Goal: Ask a question

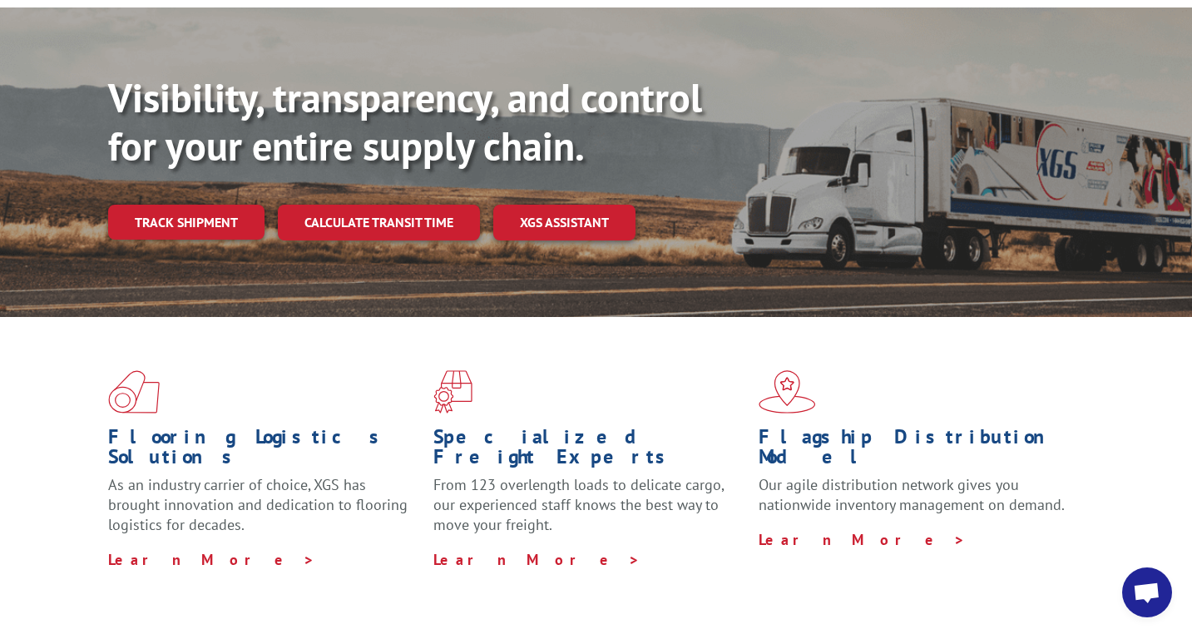
scroll to position [274, 0]
click at [199, 205] on link "Track shipment" at bounding box center [186, 222] width 156 height 35
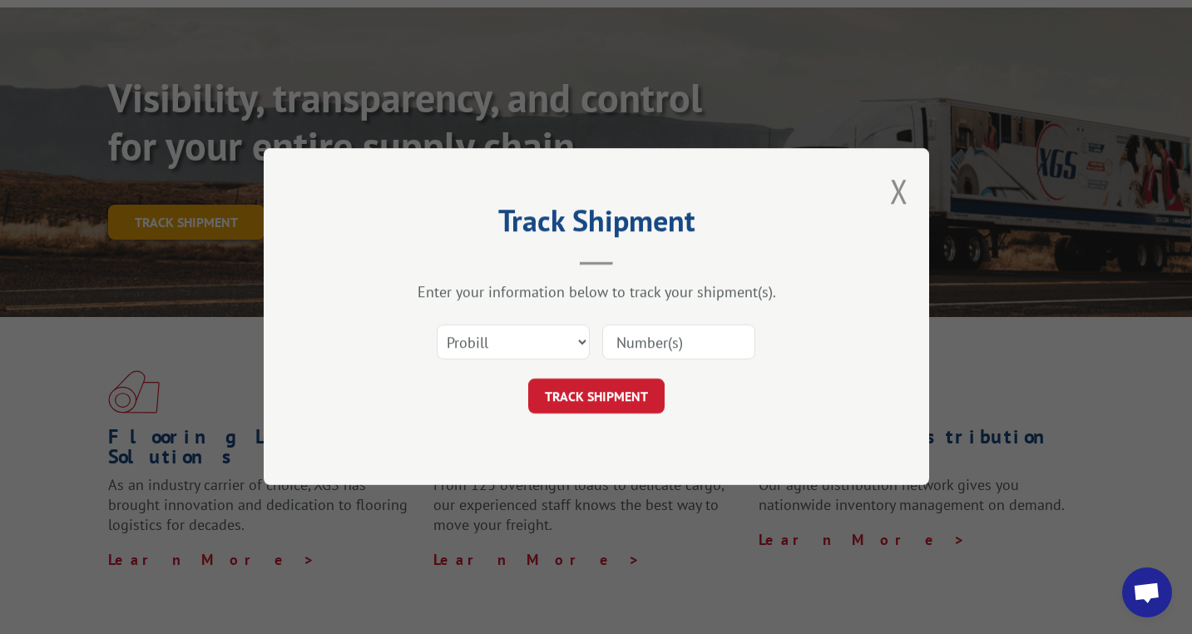
scroll to position [0, 0]
click at [902, 205] on button "Close modal" at bounding box center [899, 191] width 18 height 44
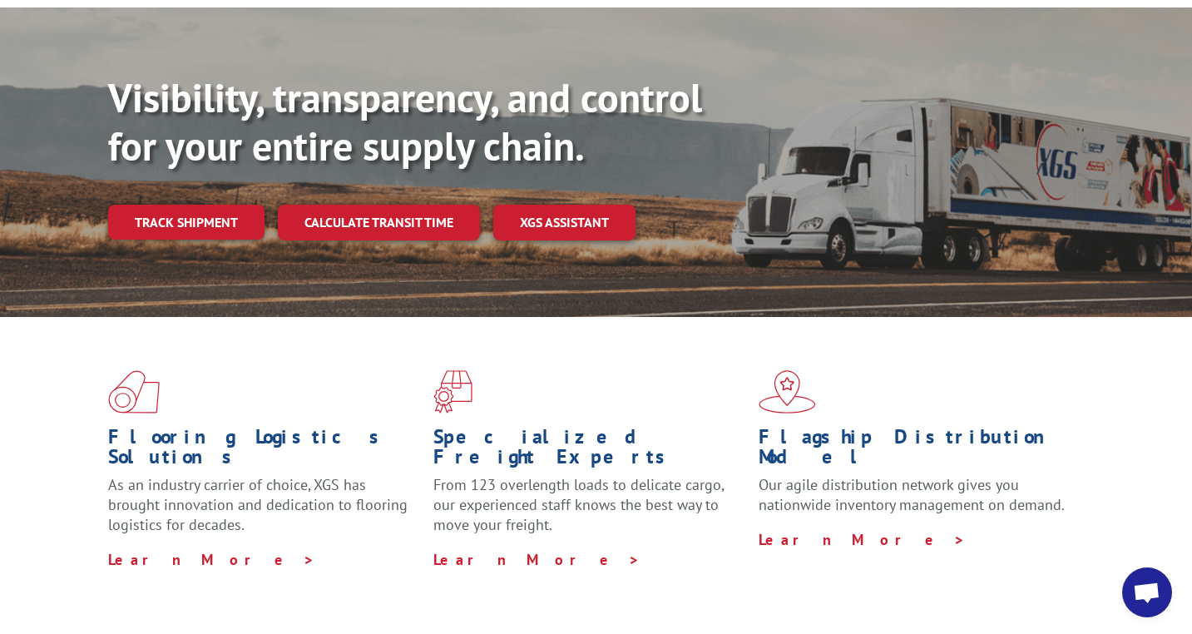
click at [1158, 580] on span "Open chat" at bounding box center [1147, 592] width 50 height 50
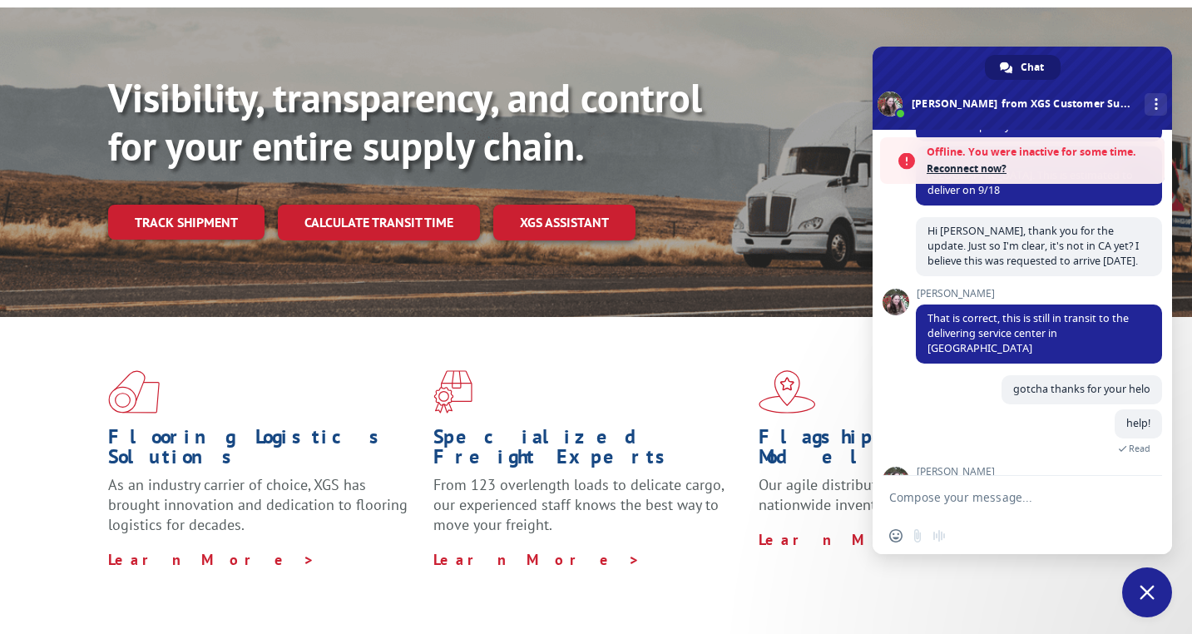
scroll to position [328, 0]
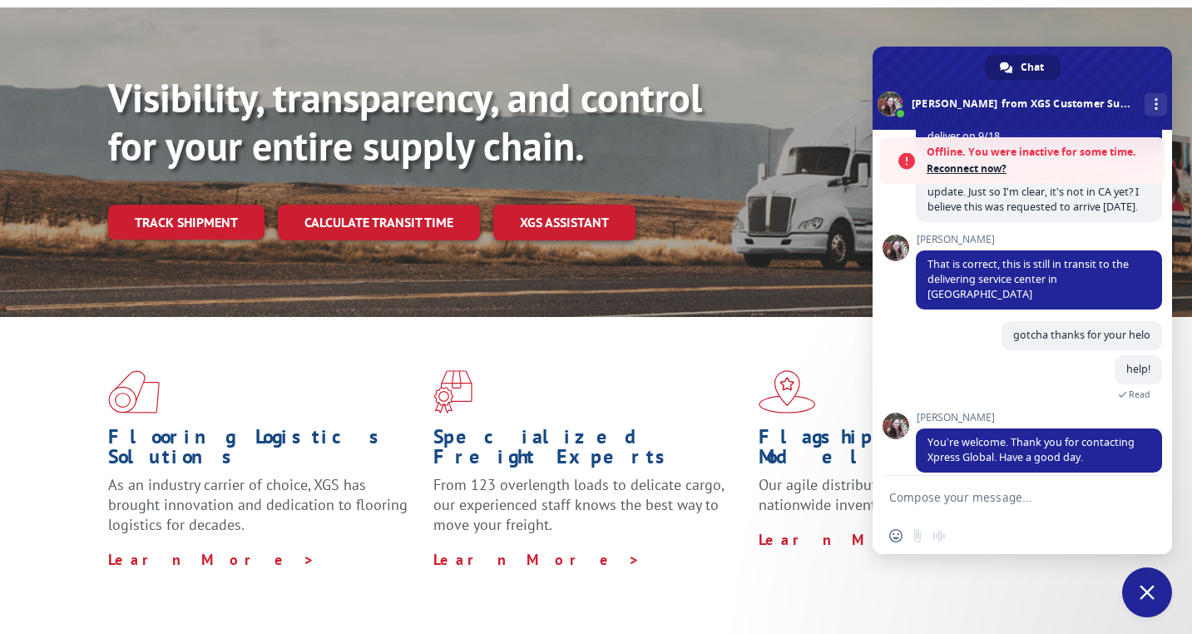
click at [1000, 500] on textarea "Compose your message..." at bounding box center [1004, 497] width 230 height 15
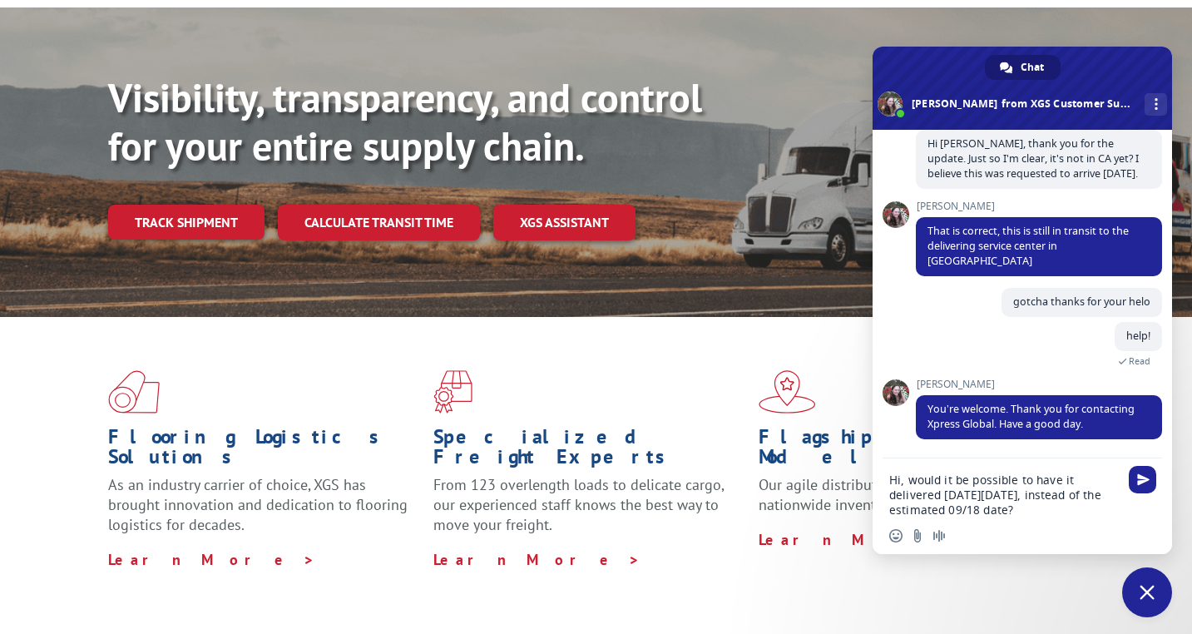
scroll to position [292, 0]
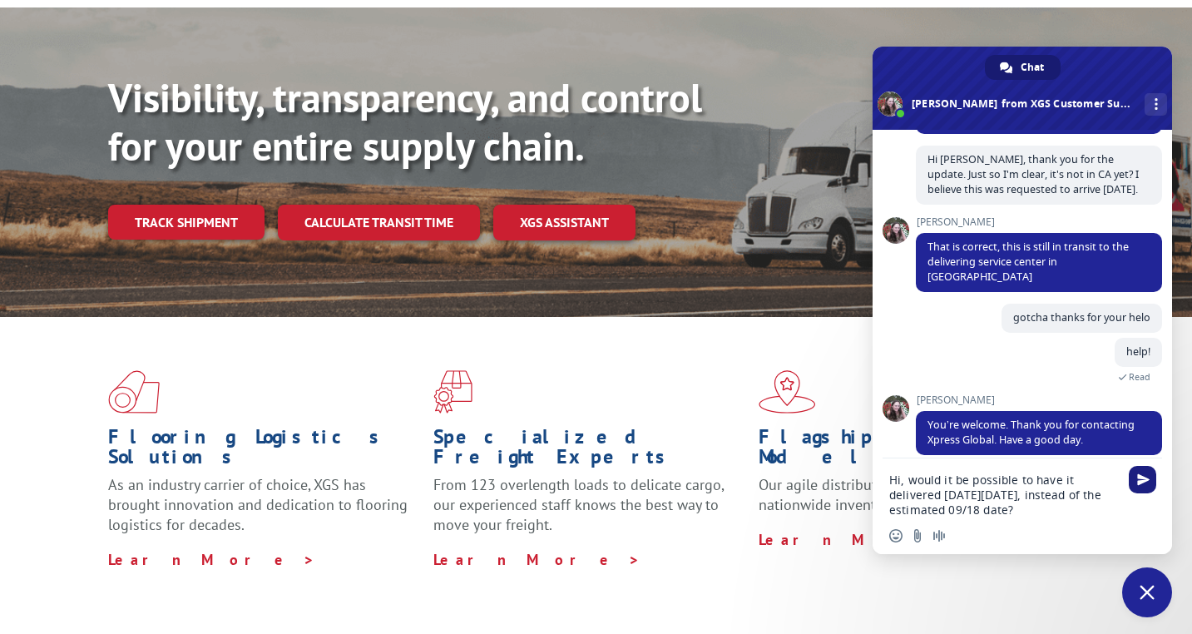
type textarea "Hi, would it be possible to have it delivered [DATE][DATE], instead of the esti…"
click at [1138, 481] on span "Send" at bounding box center [1143, 479] width 12 height 12
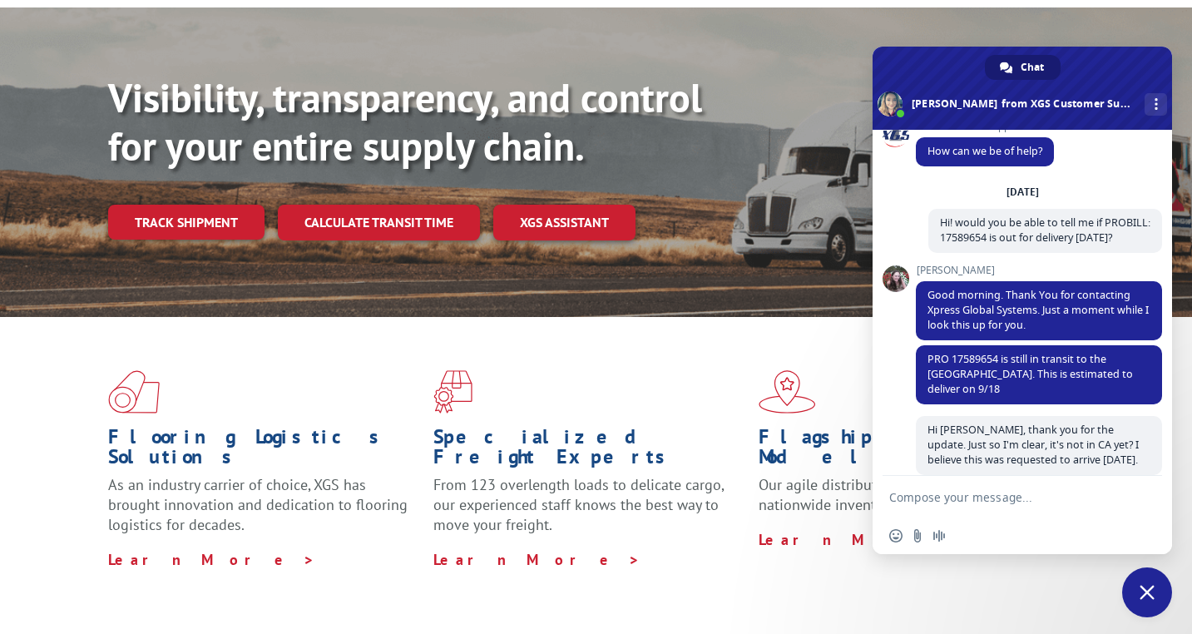
scroll to position [18, 0]
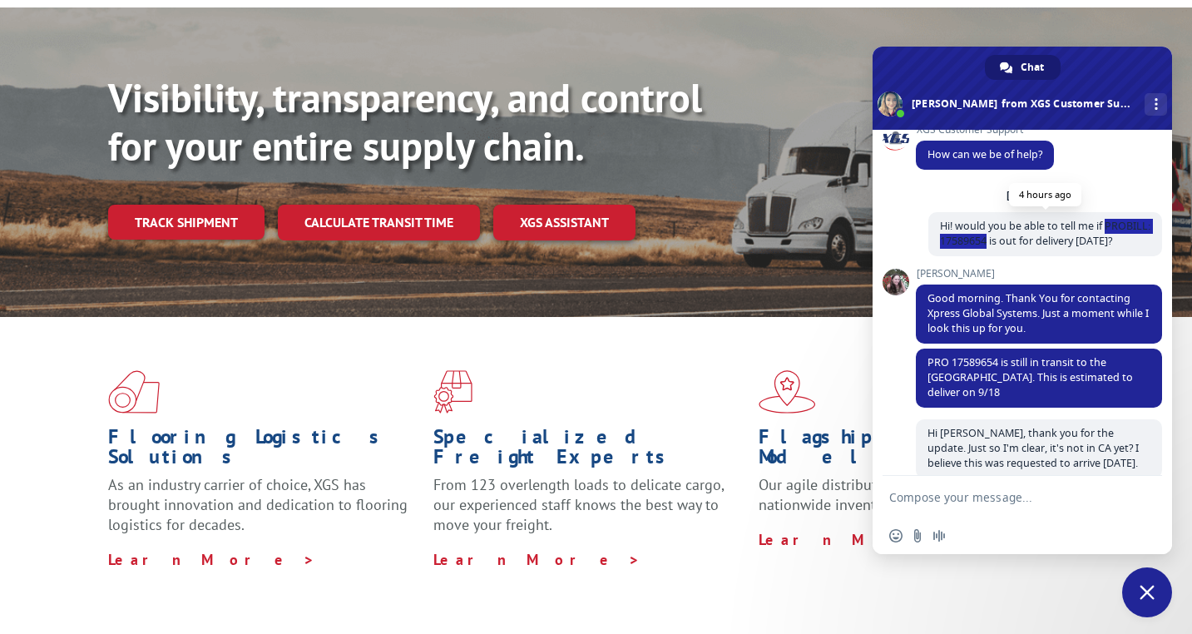
drag, startPoint x: 1106, startPoint y: 225, endPoint x: 986, endPoint y: 247, distance: 121.7
click at [986, 247] on span "Hi! would you be able to tell me if PROBILL: 17589654 is out for delivery [DATE…" at bounding box center [1045, 234] width 234 height 44
copy span "PROBILL: 17589654 is out for delivery [DATE]?"
click at [997, 491] on textarea "Compose your message..." at bounding box center [1004, 497] width 230 height 15
paste textarea "PROBILL: 17589654 is out for delivery [DATE]?"
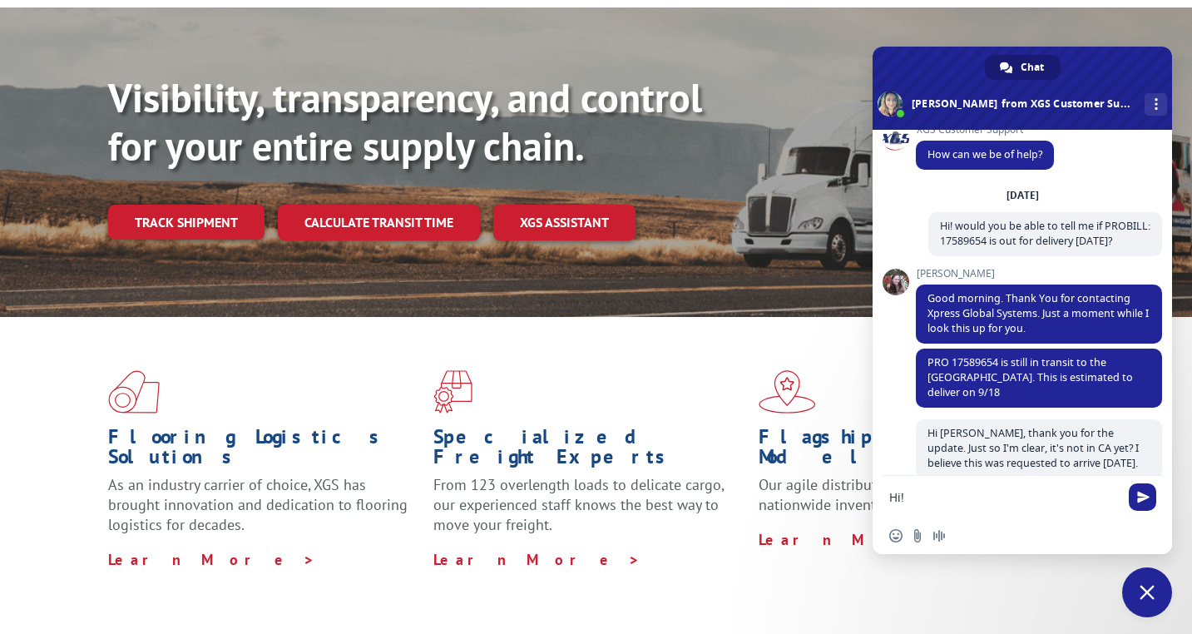
type textarea "Hi! PROBILL: 17589654 is out for delivery [DATE]?"
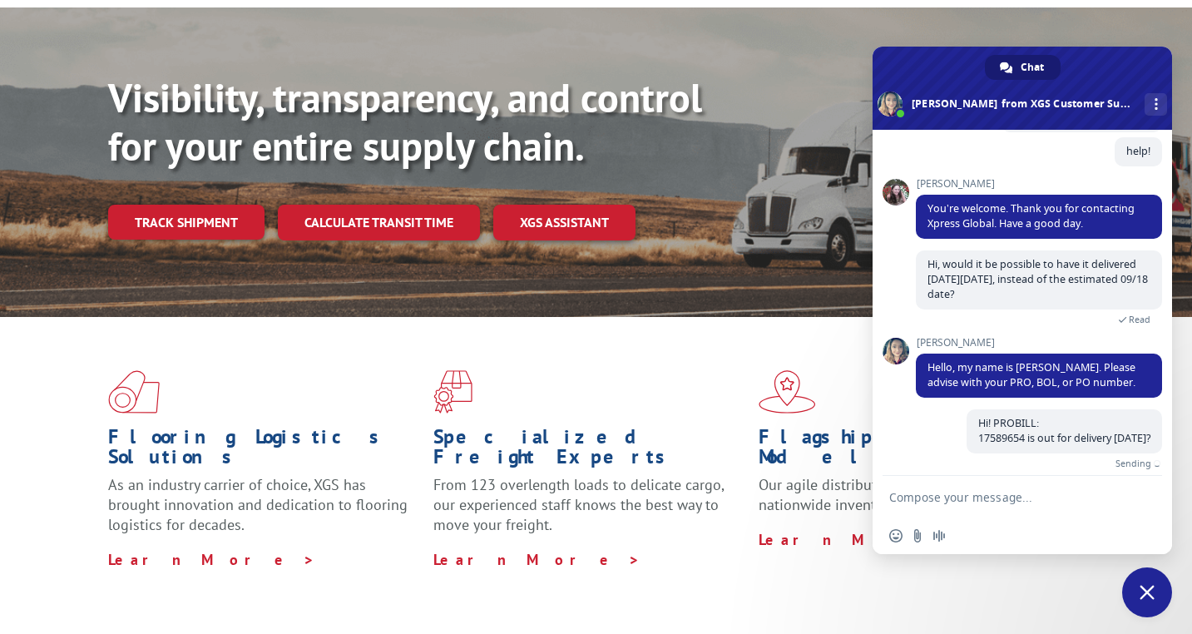
scroll to position [473, 0]
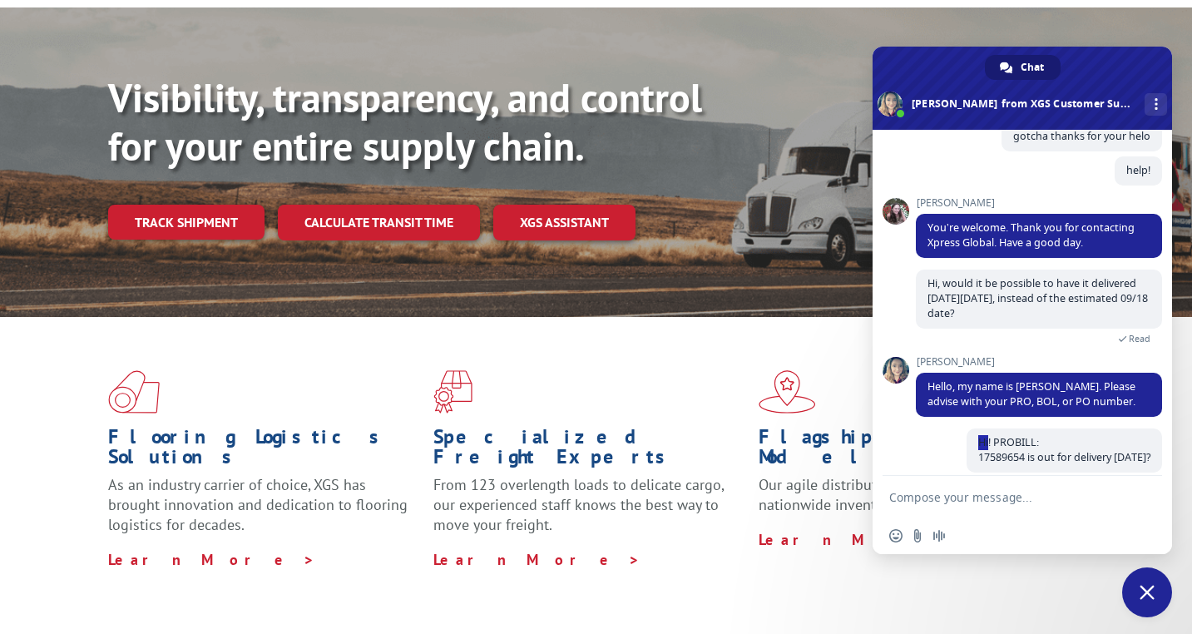
click at [1031, 462] on div "Hi! PROBILL: 17589654 is out for delivery [DATE]? Just now" at bounding box center [1039, 459] width 246 height 62
click at [1024, 438] on span "Hi! PROBILL: 17589654 is out for delivery [DATE]?" at bounding box center [1064, 449] width 172 height 29
click at [1023, 443] on span "Hi! PROBILL: 17589654 is out for delivery [DATE]?" at bounding box center [1064, 449] width 172 height 29
click at [1018, 501] on textarea "Compose your message..." at bounding box center [1004, 497] width 230 height 15
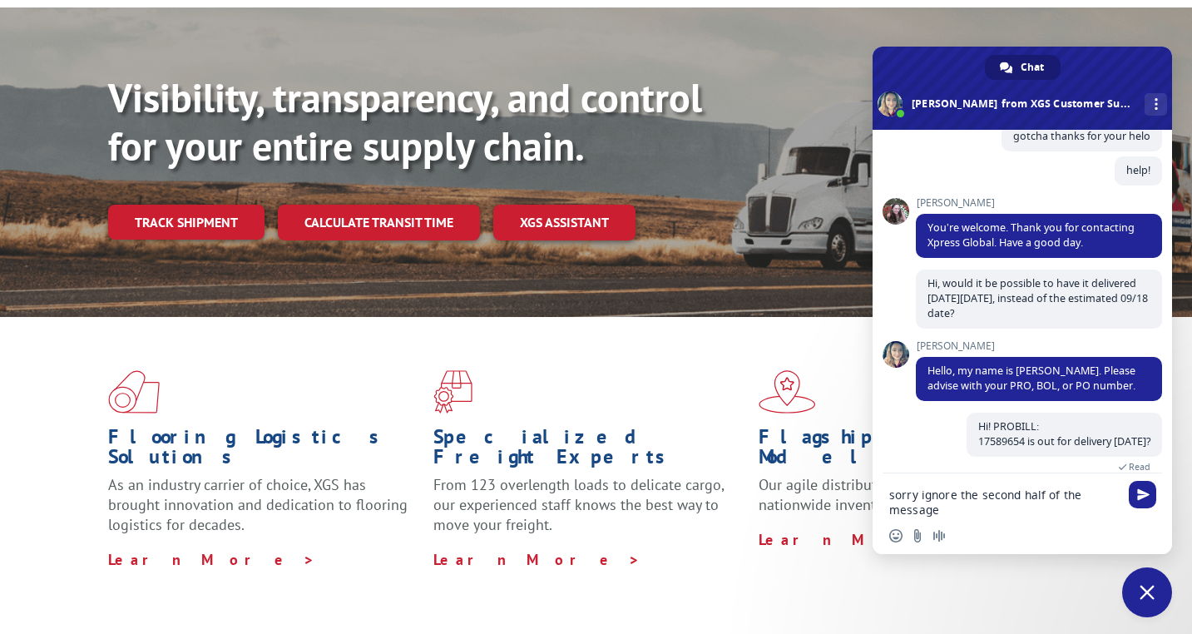
type textarea "sorry ignore the second half of the message!"
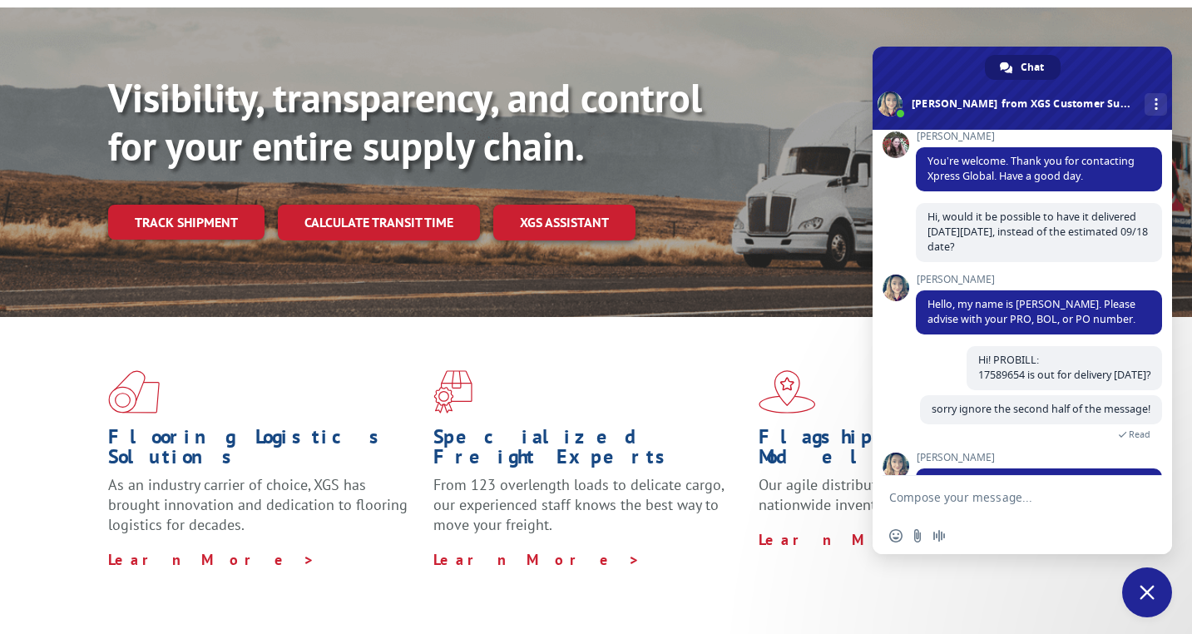
scroll to position [610, 0]
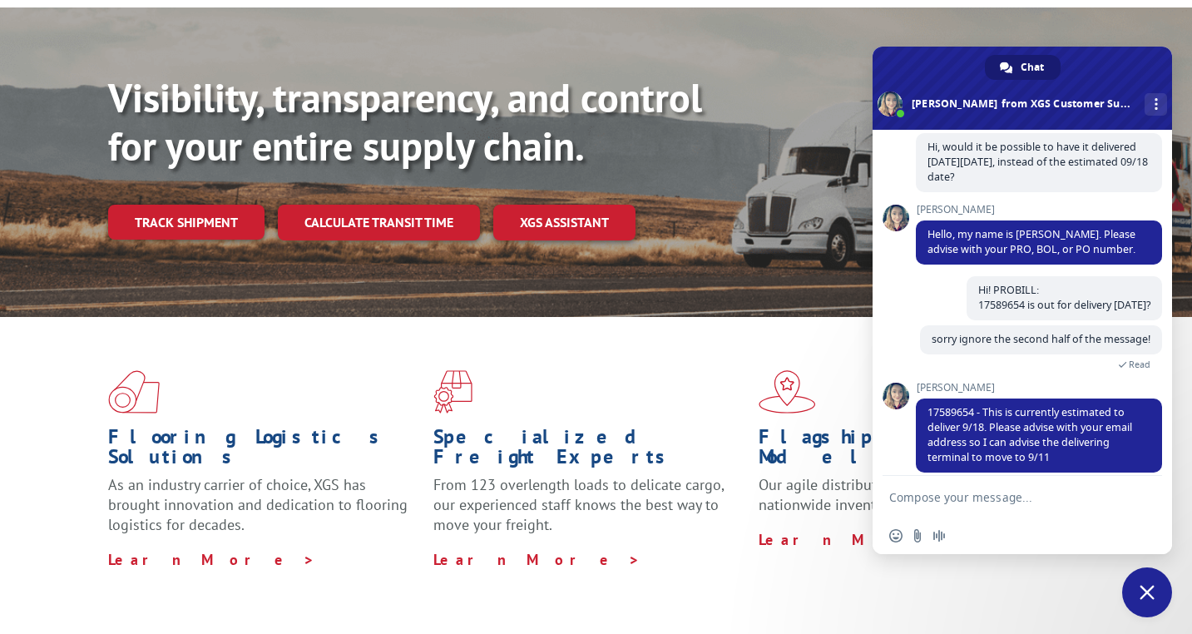
click at [1015, 499] on textarea "Compose your message..." at bounding box center [1004, 497] width 230 height 15
type textarea "so it can be delivered [DATE]?"
click at [1143, 501] on span "Send" at bounding box center [1143, 497] width 12 height 12
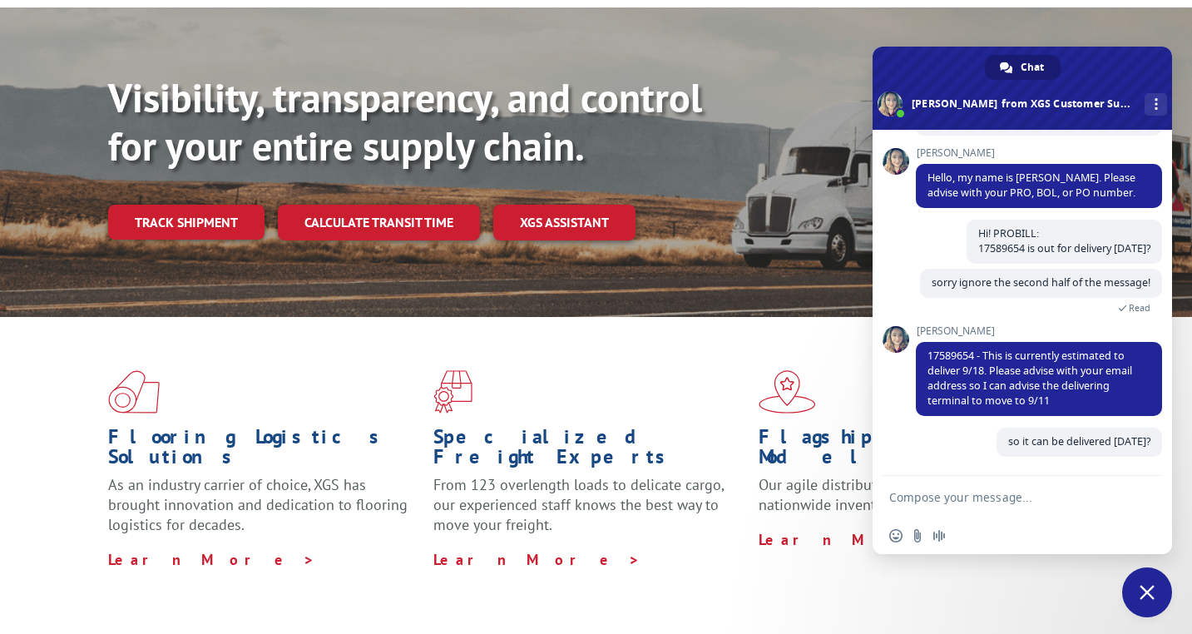
scroll to position [650, 0]
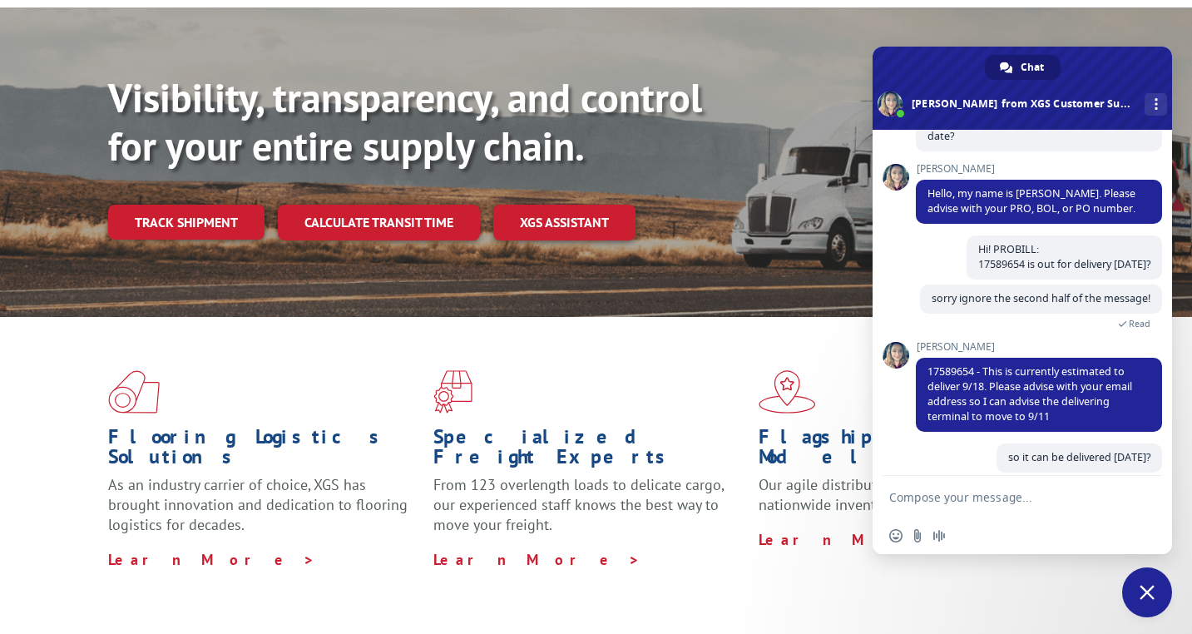
click at [1056, 497] on textarea "Compose your message..." at bounding box center [1004, 497] width 230 height 15
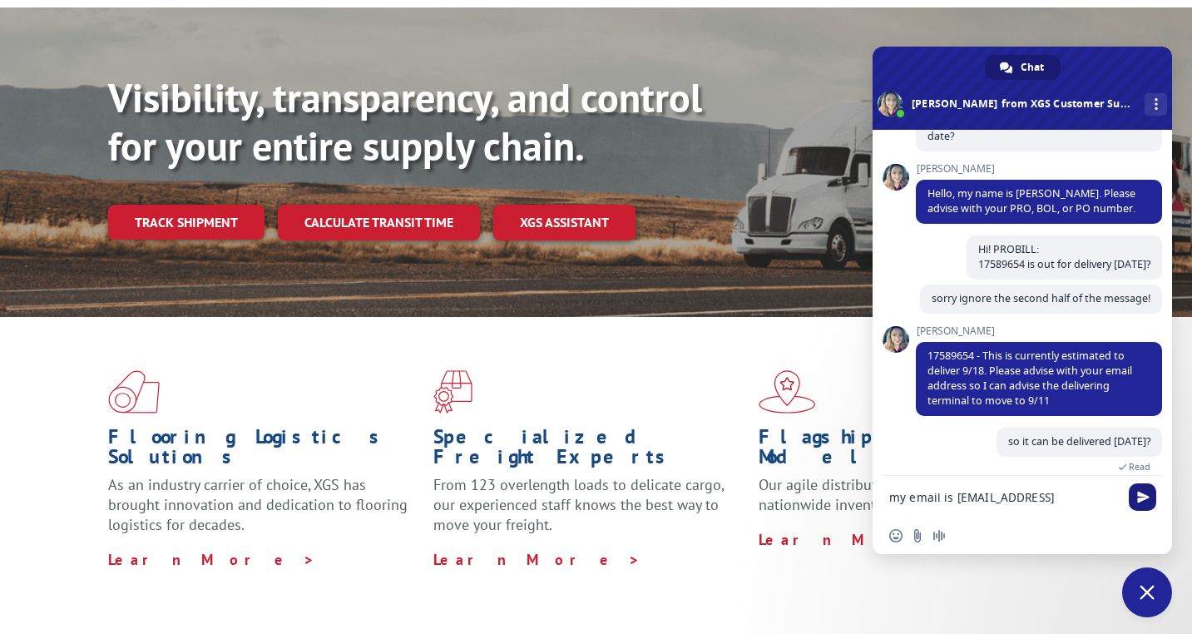
type textarea "my email is [EMAIL_ADDRESS][PERSON_NAME][DOMAIN_NAME]"
click at [1150, 494] on span "Send" at bounding box center [1141, 496] width 27 height 27
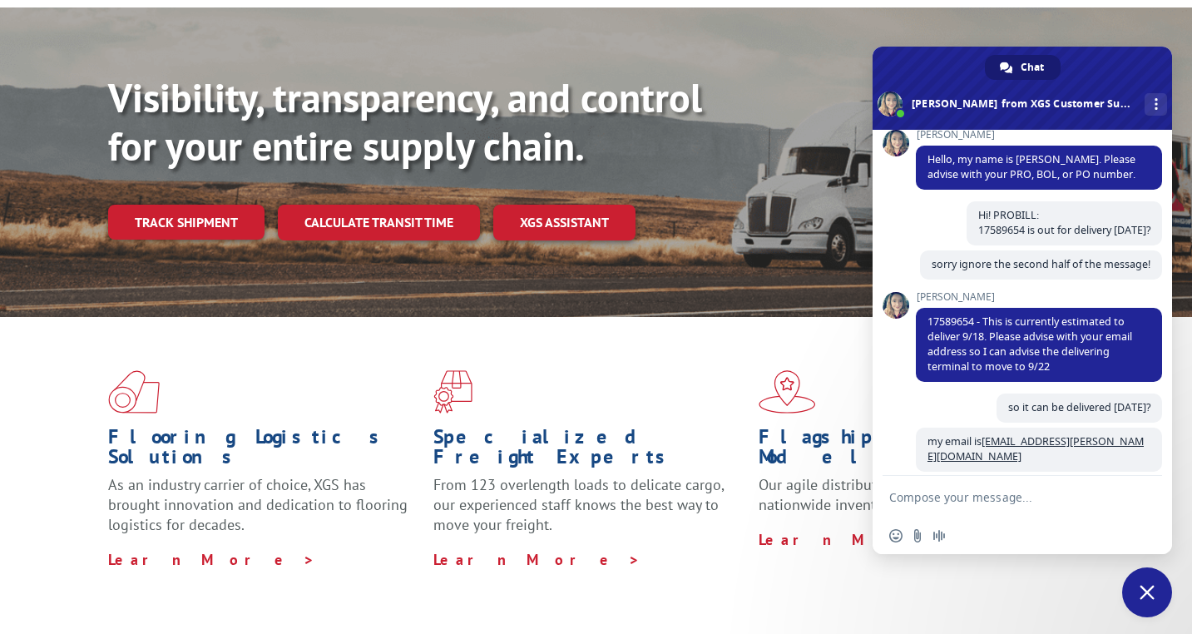
scroll to position [717, 0]
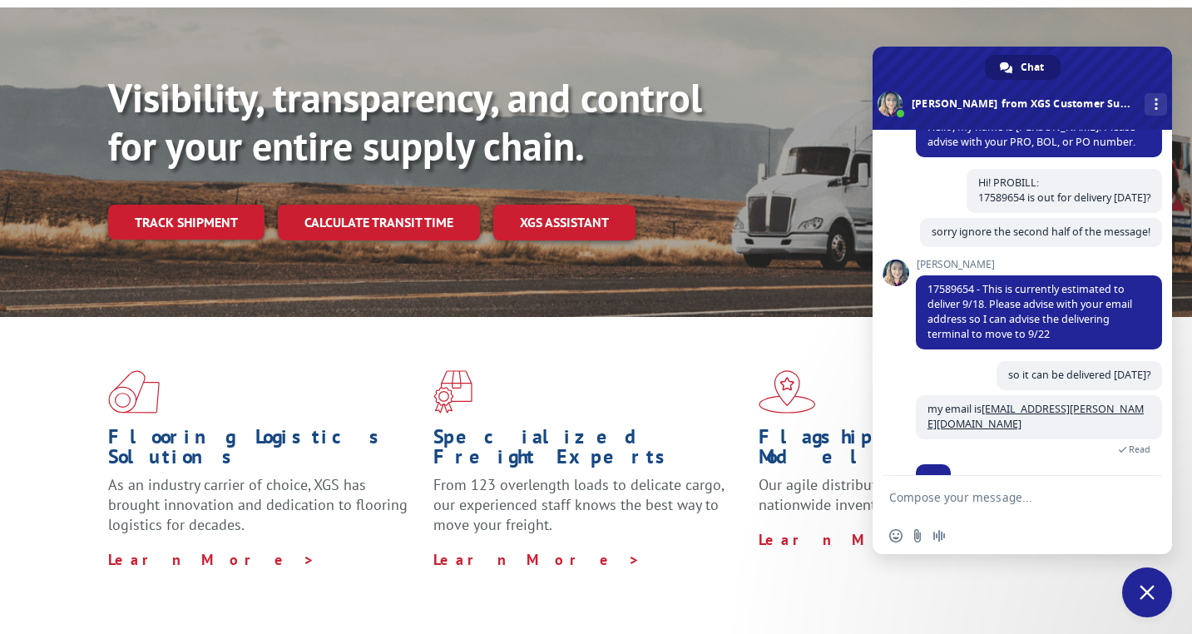
click at [964, 500] on textarea "Compose your message..." at bounding box center [1004, 497] width 230 height 15
type textarea "o"
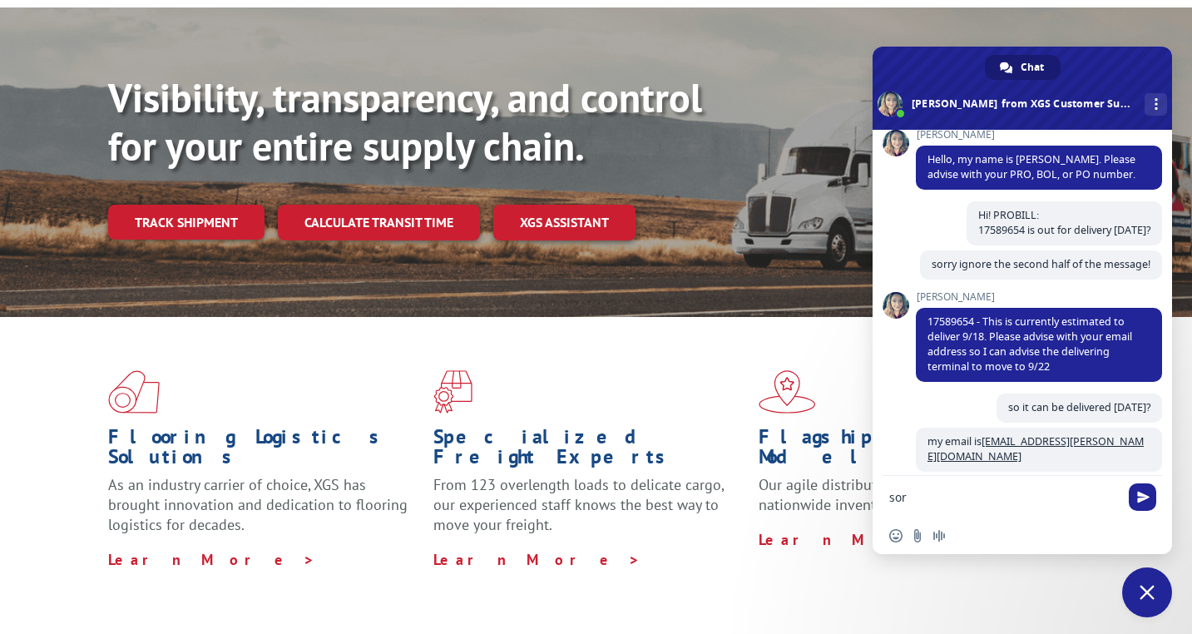
scroll to position [742, 0]
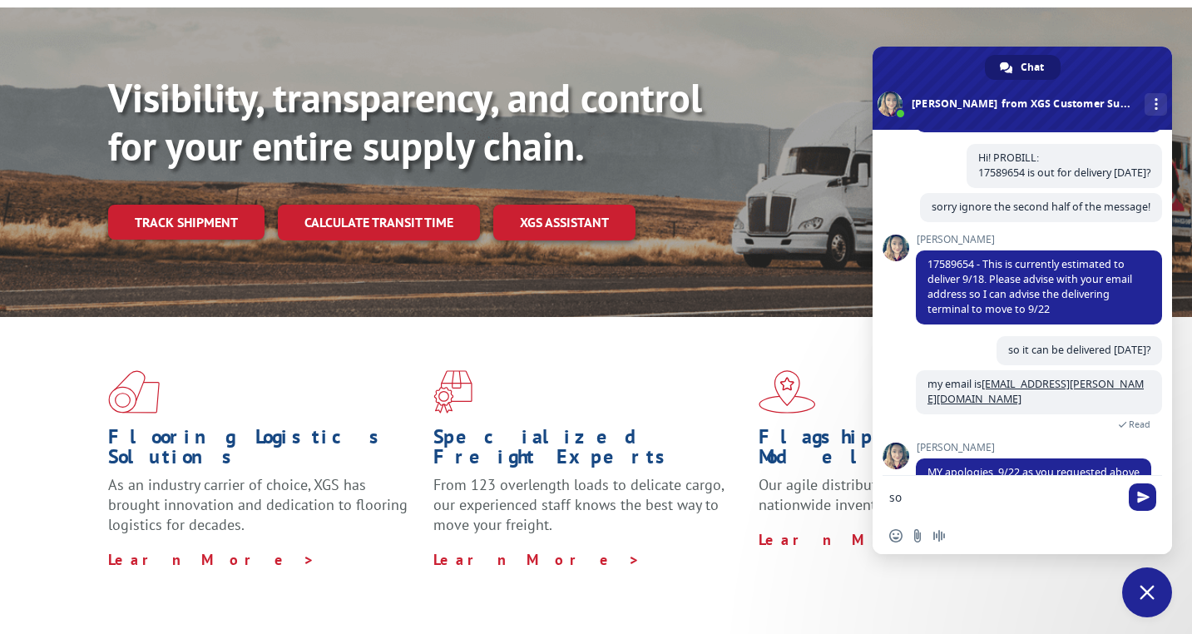
type textarea "s"
type textarea "ok"
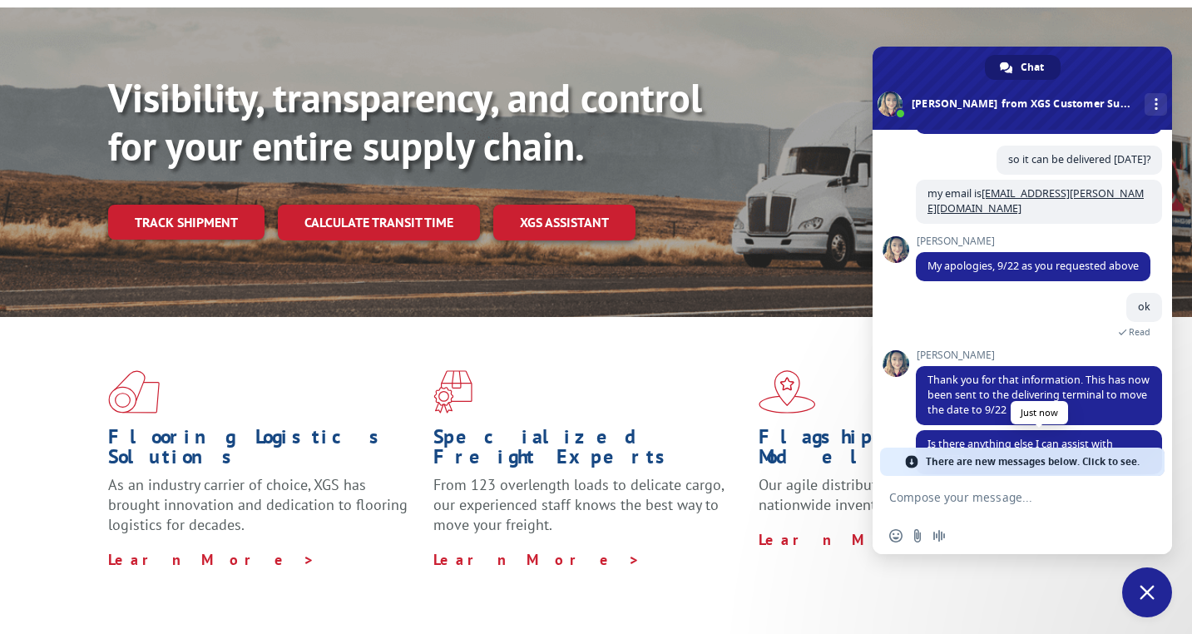
scroll to position [904, 0]
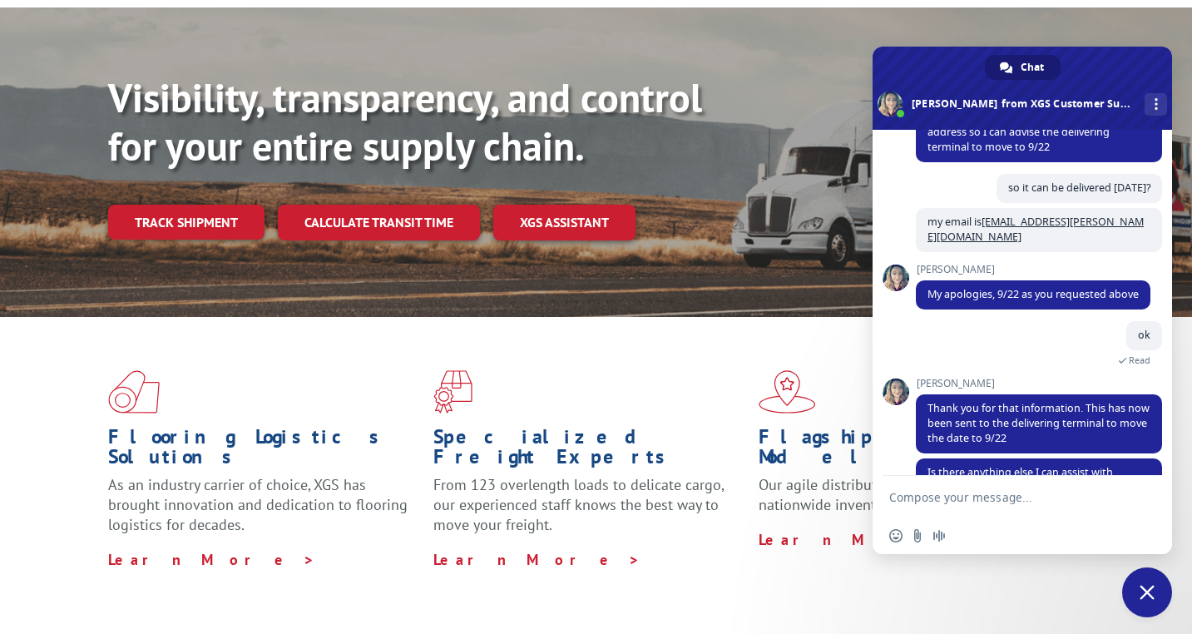
click at [937, 489] on form at bounding box center [1004, 498] width 230 height 45
click at [939, 500] on textarea "Compose your message..." at bounding box center [1004, 497] width 230 height 15
click at [937, 491] on textarea "Compose your message..." at bounding box center [1004, 497] width 230 height 15
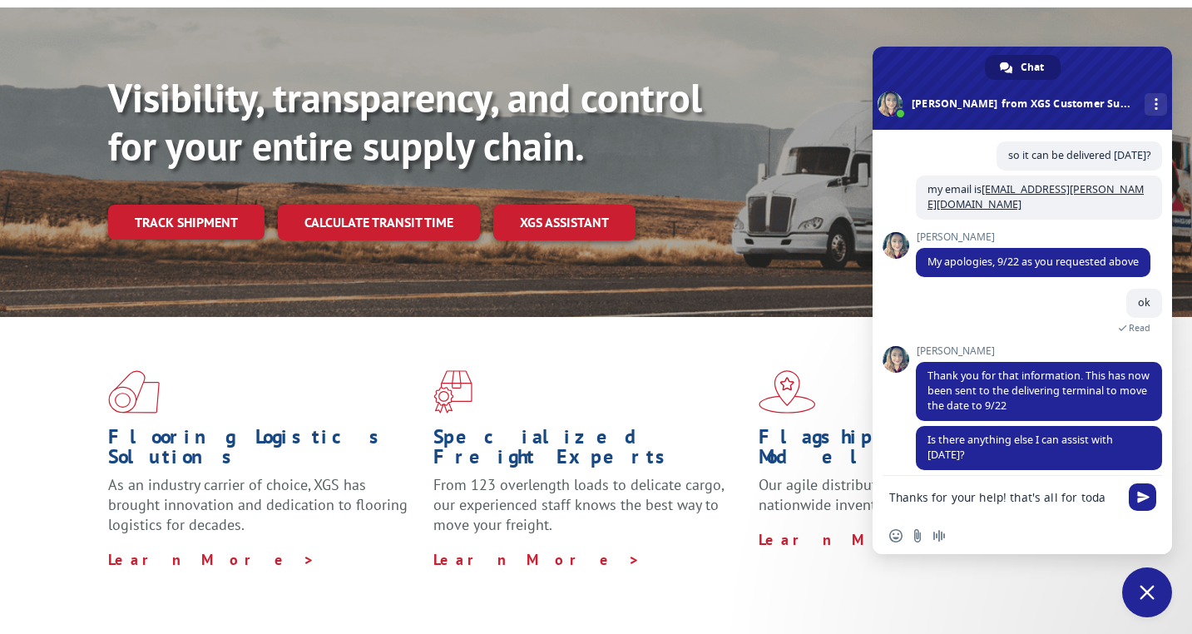
type textarea "Thanks for your help! that's all for [DATE]"
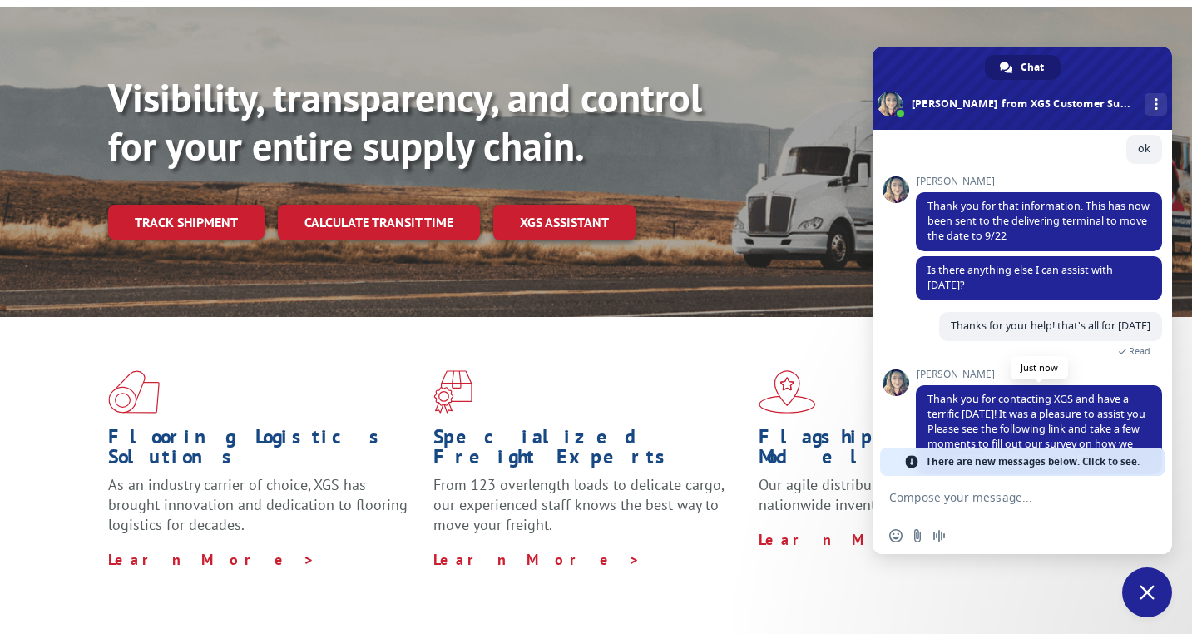
scroll to position [1062, 0]
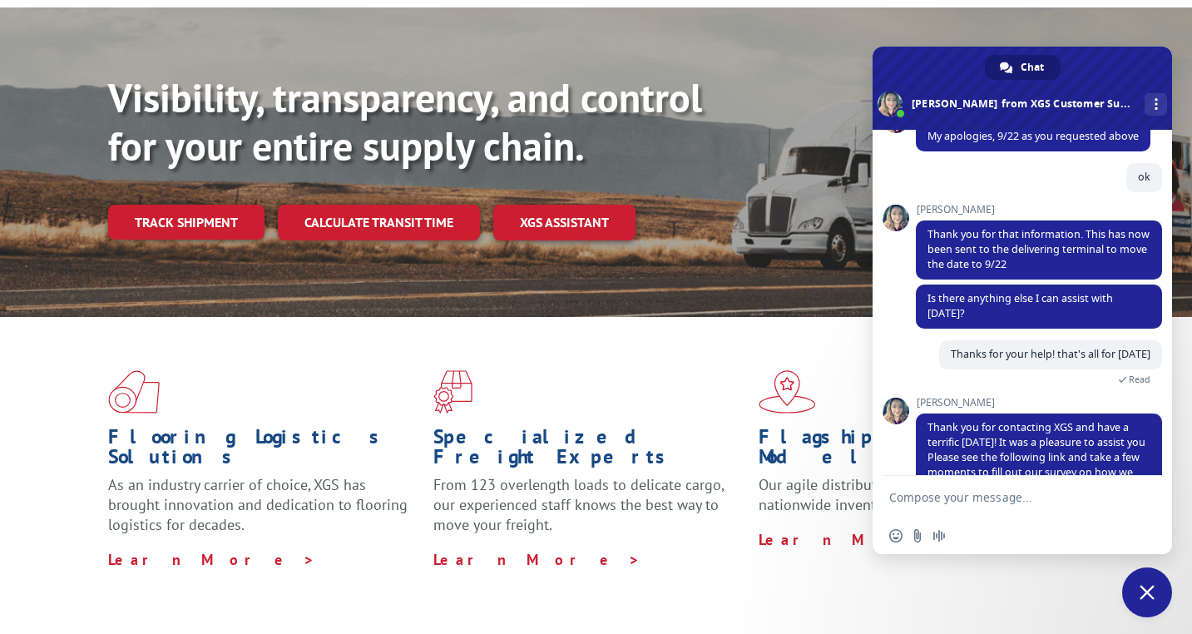
click at [831, 523] on div "Flooring Logistics Solutions As an industry carrier of choice, XGS has brought …" at bounding box center [596, 469] width 1192 height 305
